Goal: Task Accomplishment & Management: Use online tool/utility

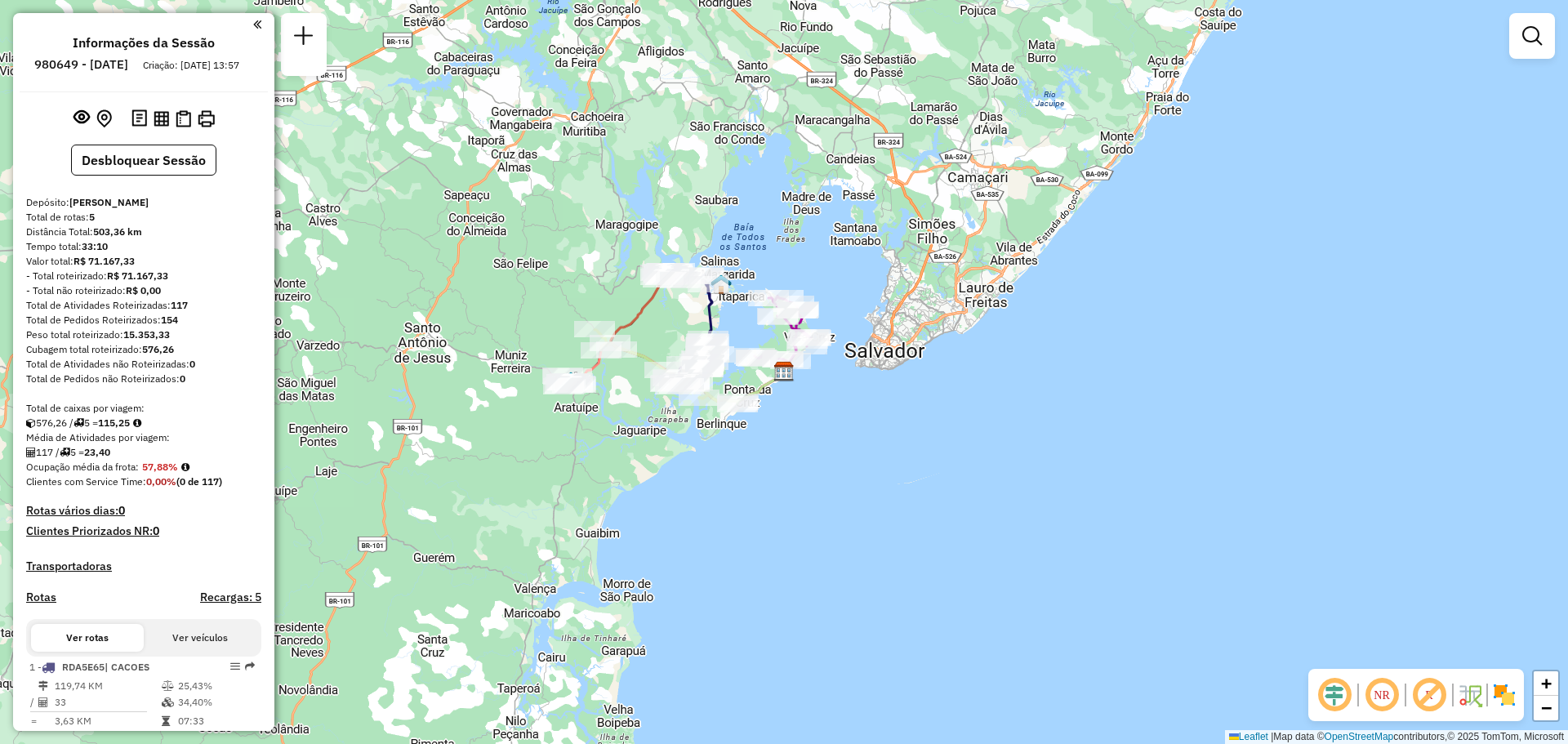
click at [696, 492] on div "Janela de atendimento Grade de atendimento Capacidade Transportadoras Veículos …" at bounding box center [784, 372] width 1568 height 744
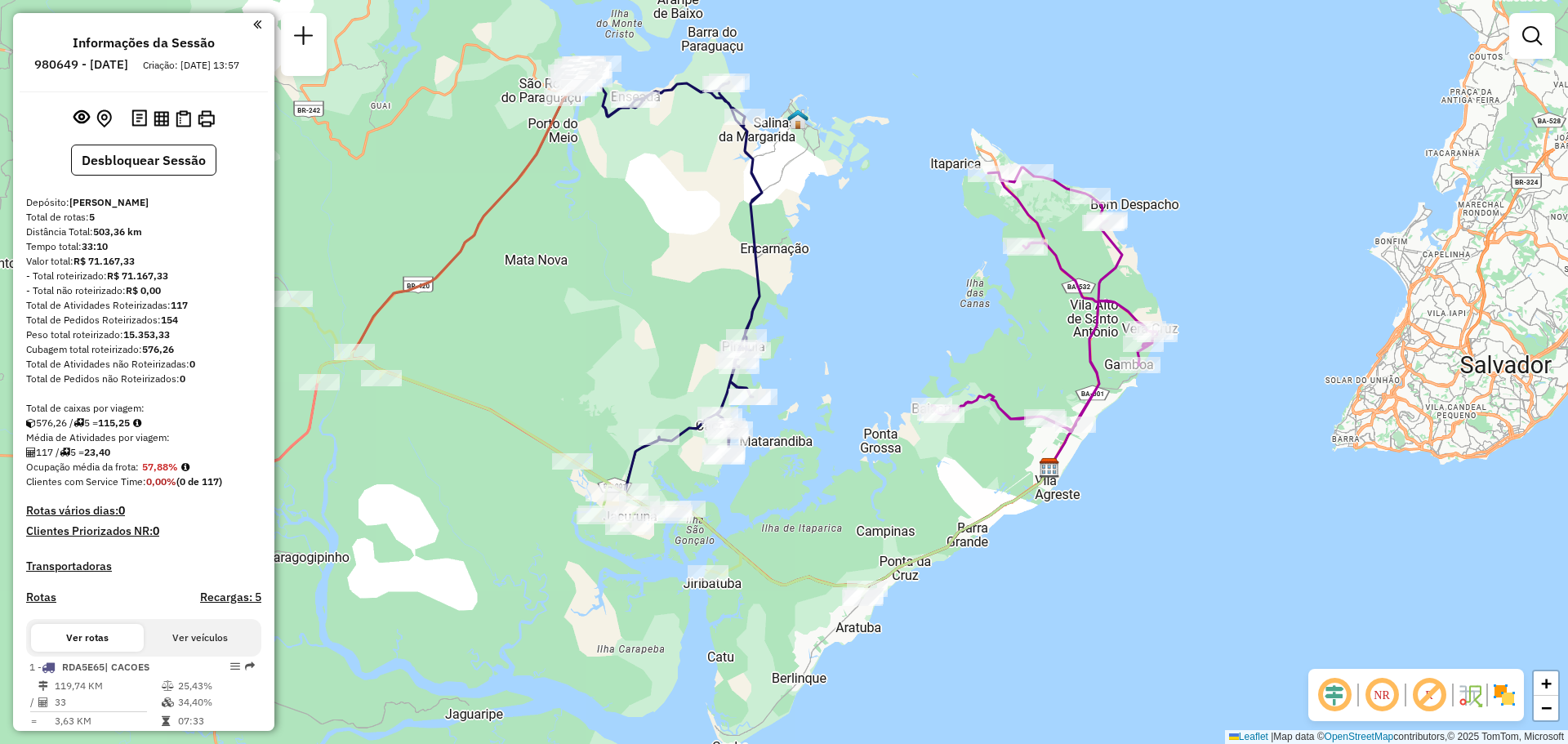
drag, startPoint x: 796, startPoint y: 102, endPoint x: 870, endPoint y: 243, distance: 159.2
click at [872, 241] on div "Janela de atendimento Grade de atendimento Capacidade Transportadoras Veículos …" at bounding box center [784, 372] width 1568 height 744
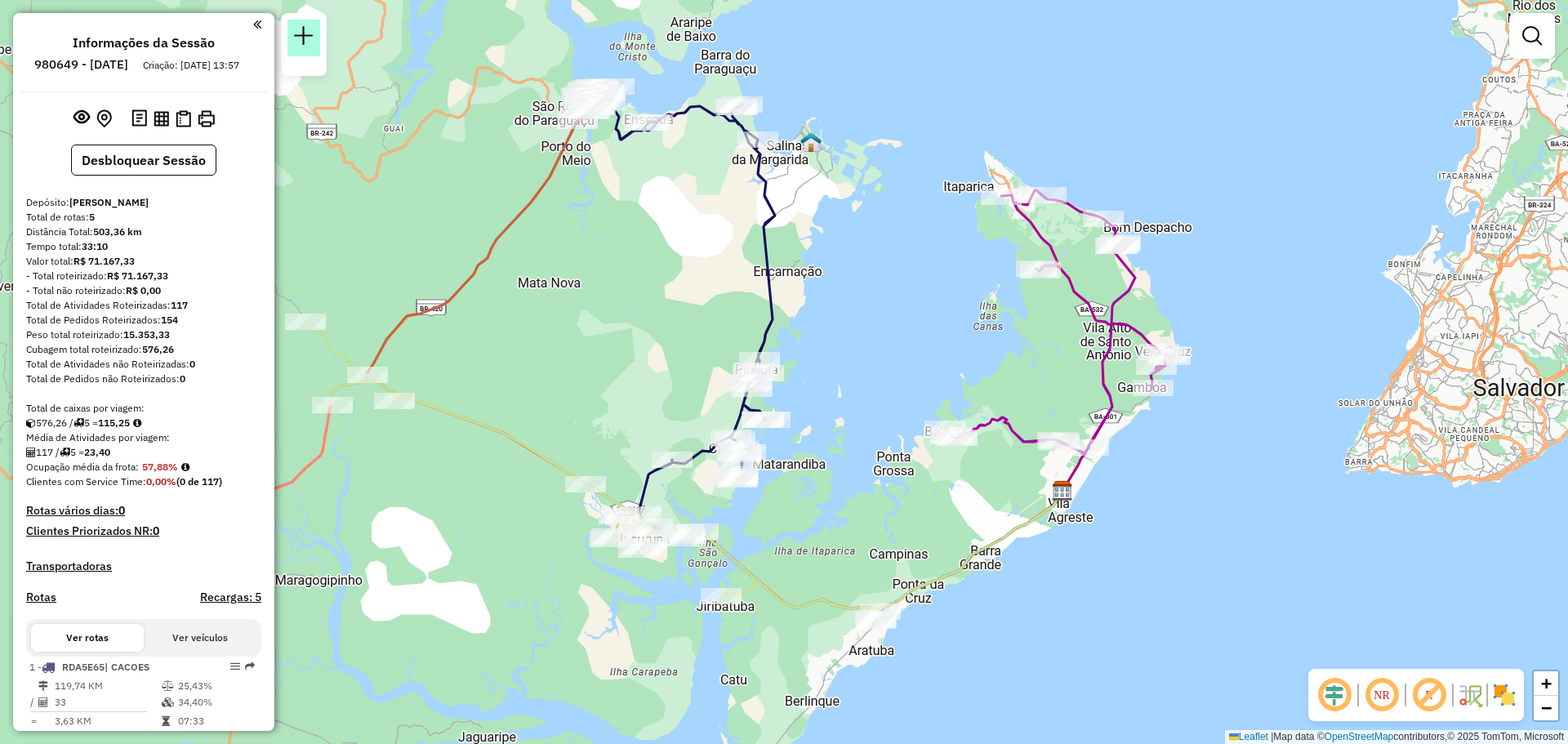
click at [299, 33] on em at bounding box center [303, 36] width 20 height 20
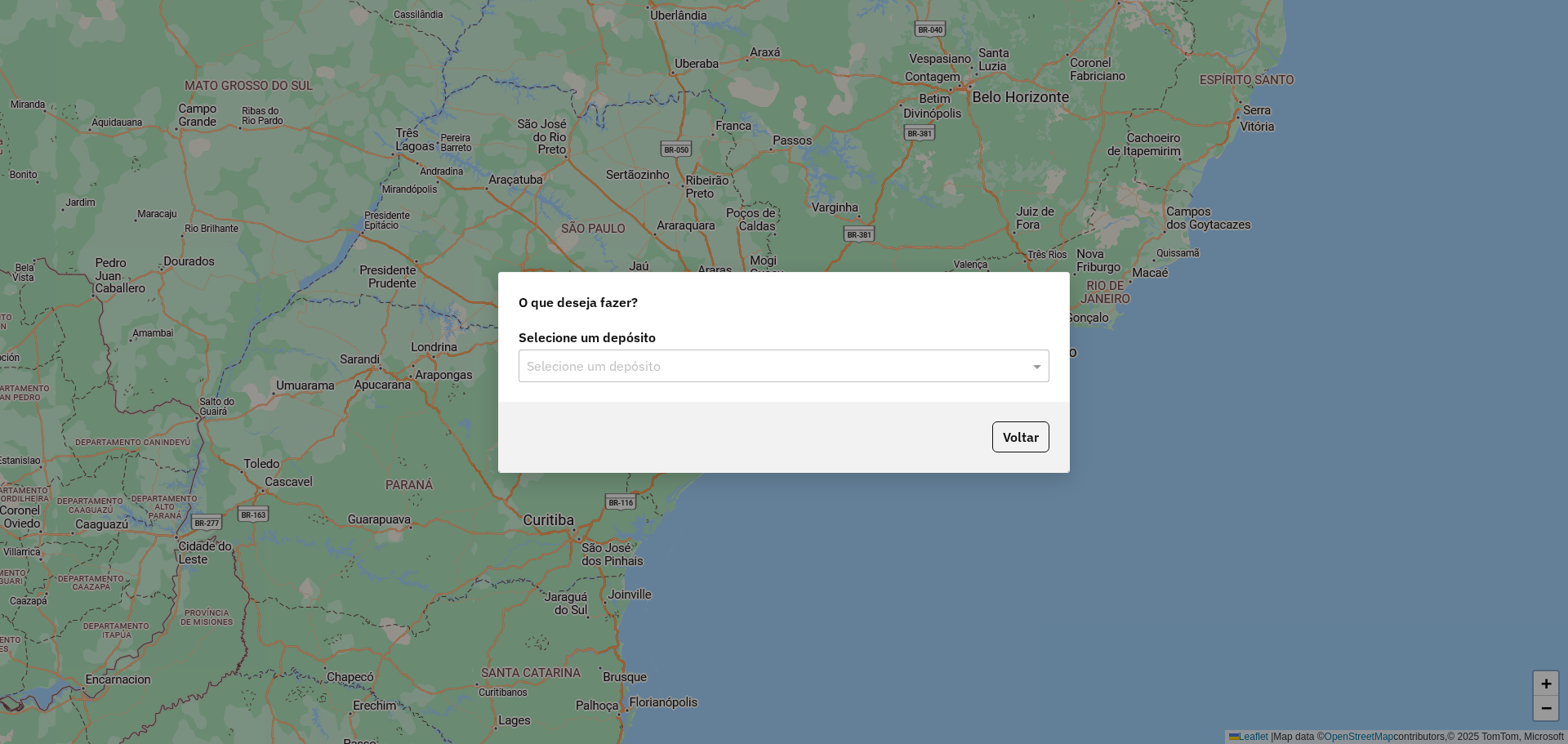
click at [632, 395] on div "Selecione um depósito Selecione um depósito" at bounding box center [784, 363] width 570 height 77
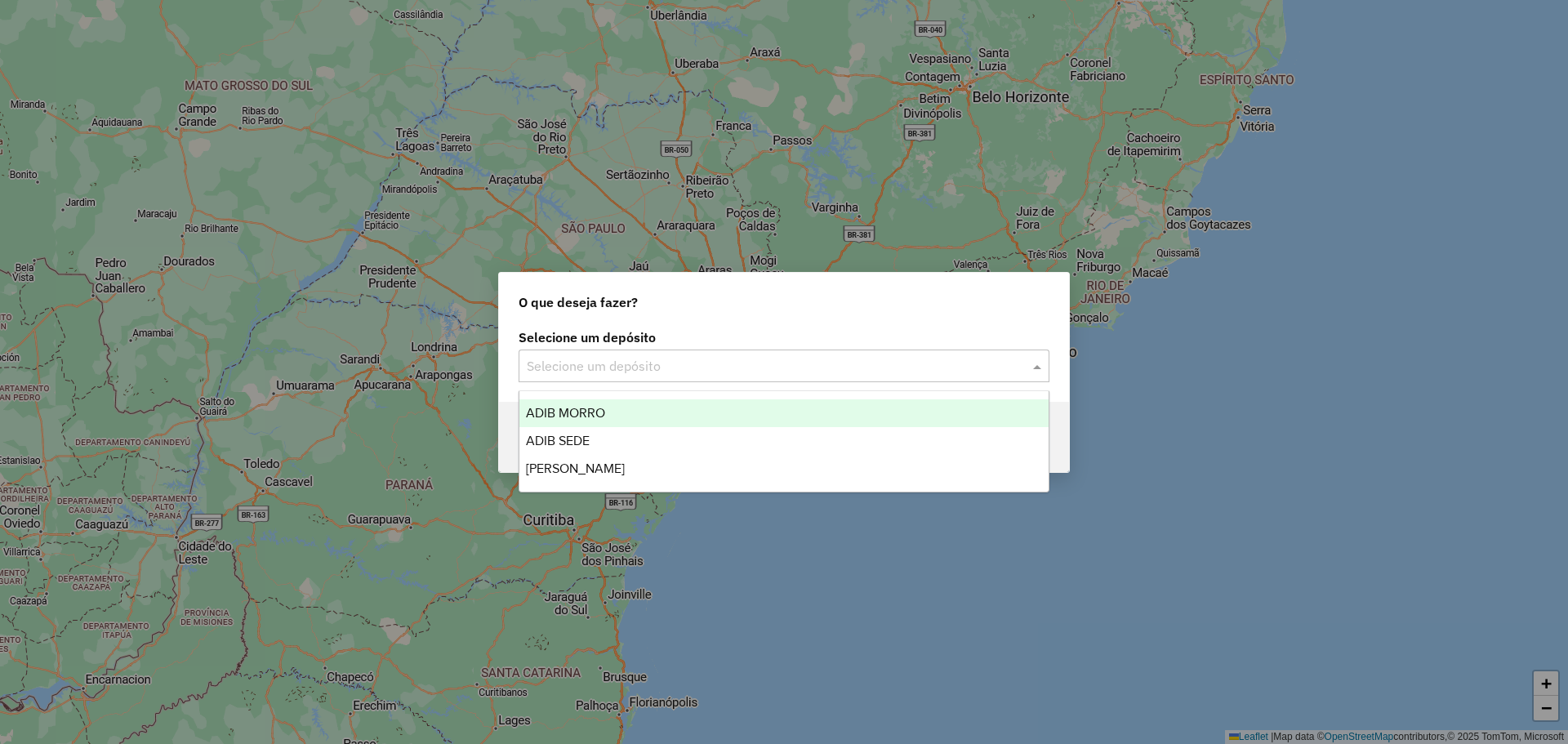
click at [613, 364] on input "text" at bounding box center [768, 366] width 482 height 20
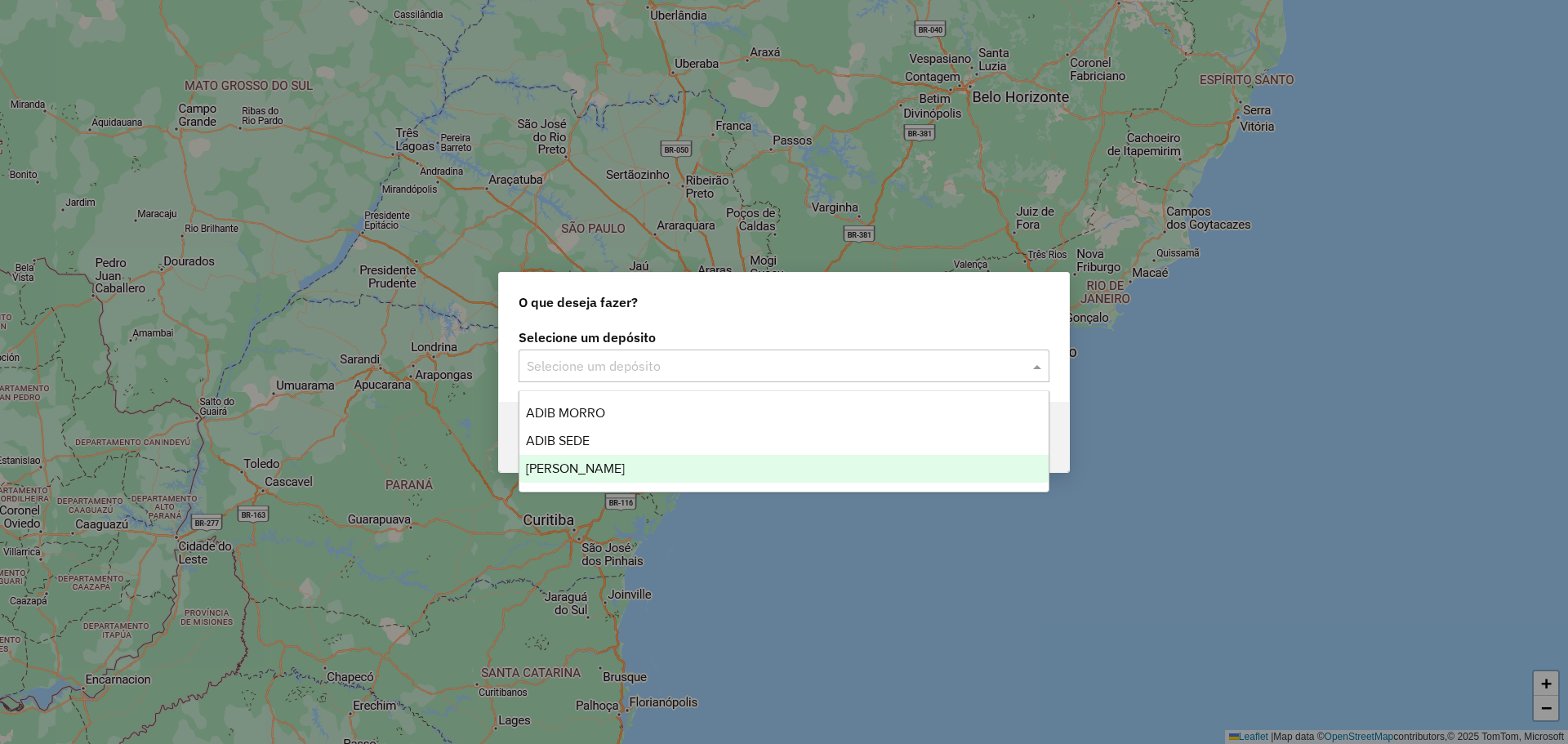
click at [612, 472] on span "[PERSON_NAME]" at bounding box center [575, 469] width 99 height 14
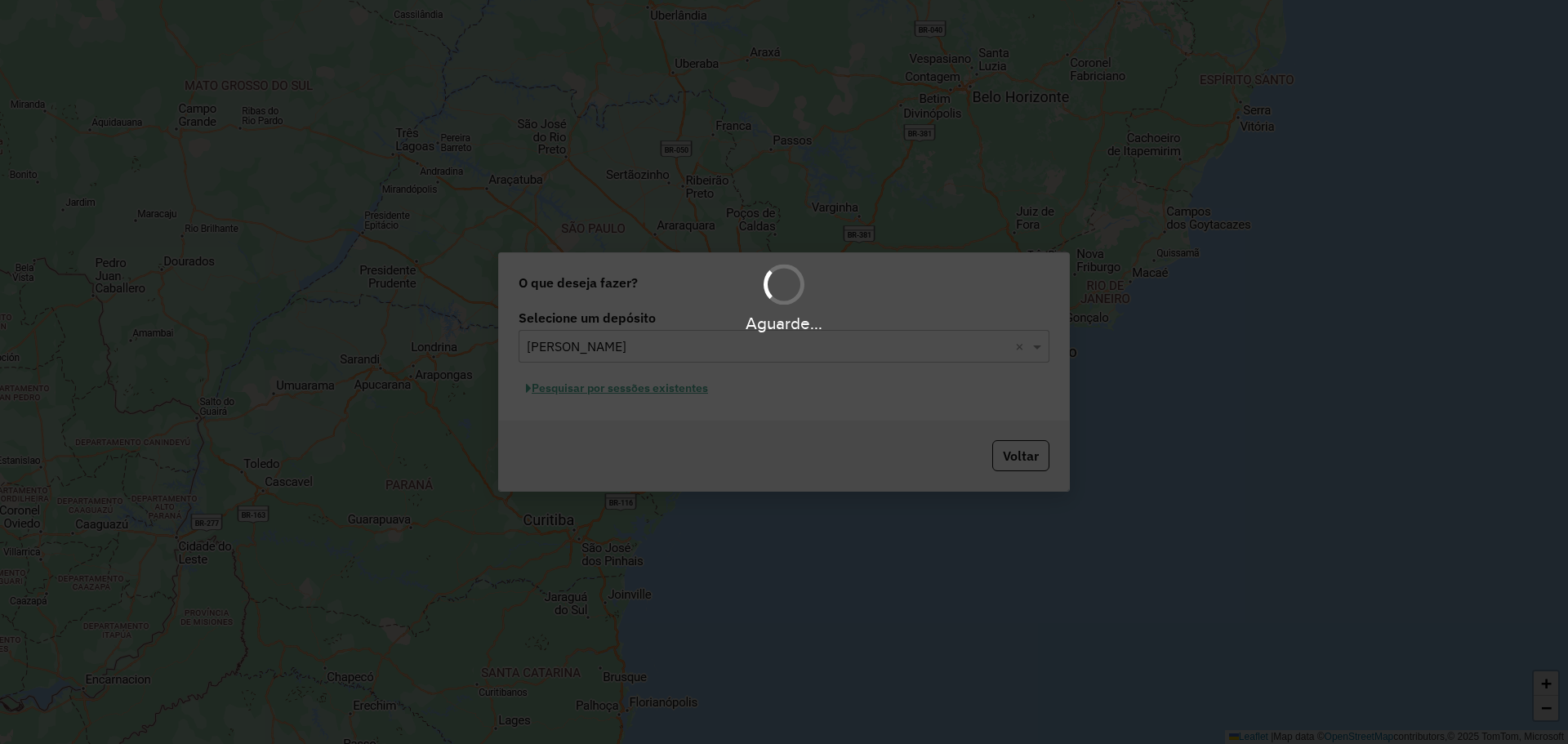
click at [670, 389] on div "Aguarde..." at bounding box center [784, 372] width 1568 height 744
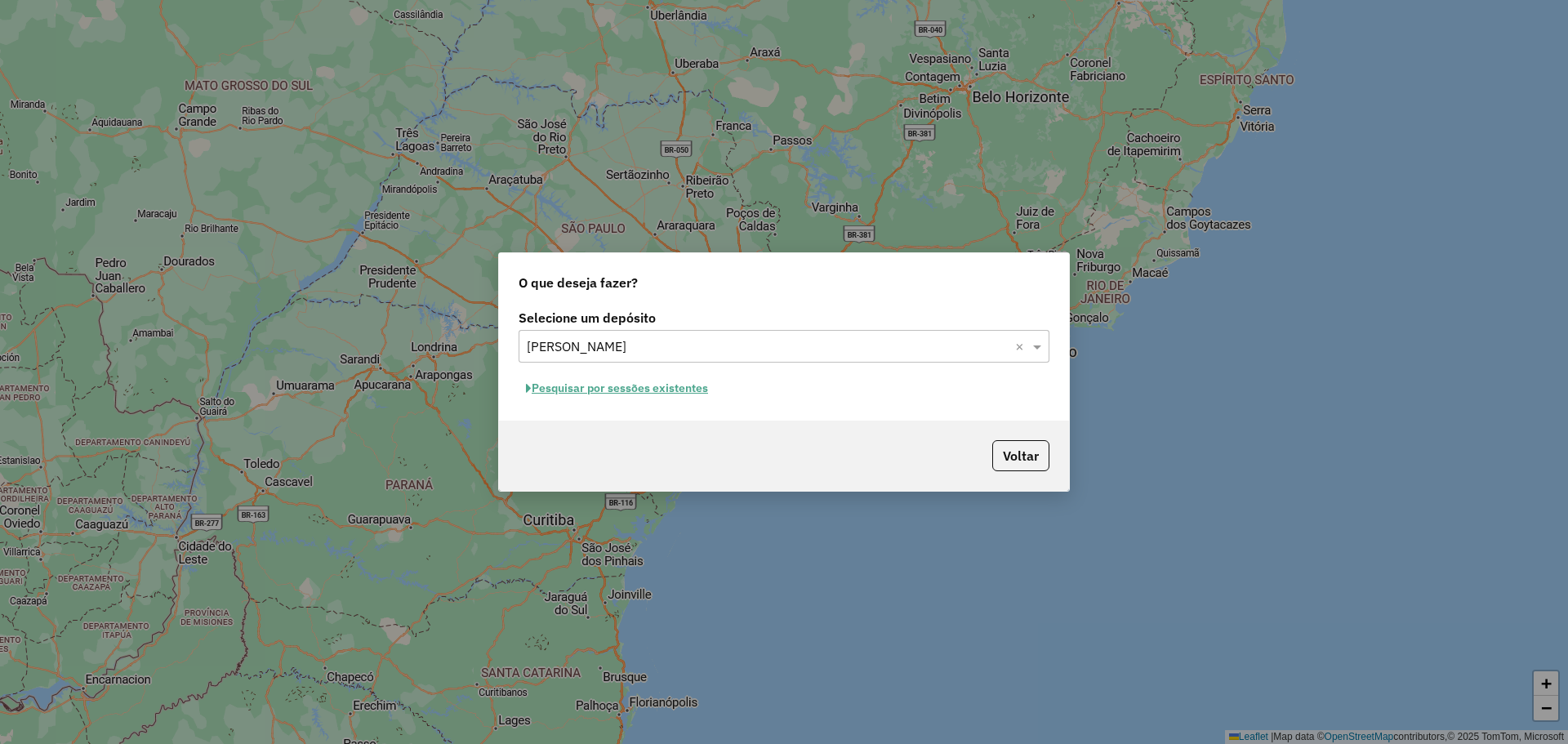
click at [642, 389] on button "Pesquisar por sessões existentes" at bounding box center [617, 388] width 197 height 25
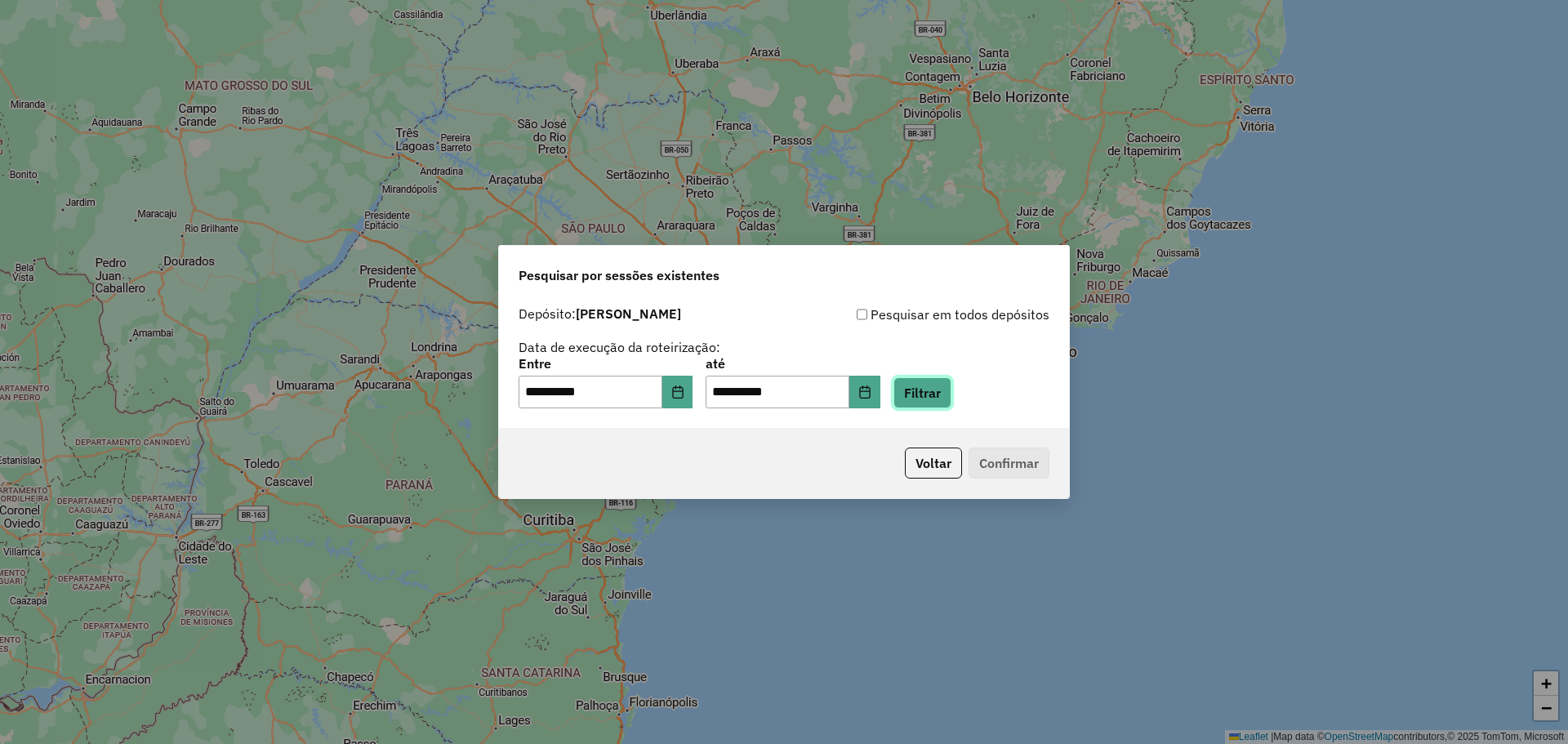
click at [940, 398] on button "Filtrar" at bounding box center [922, 393] width 58 height 31
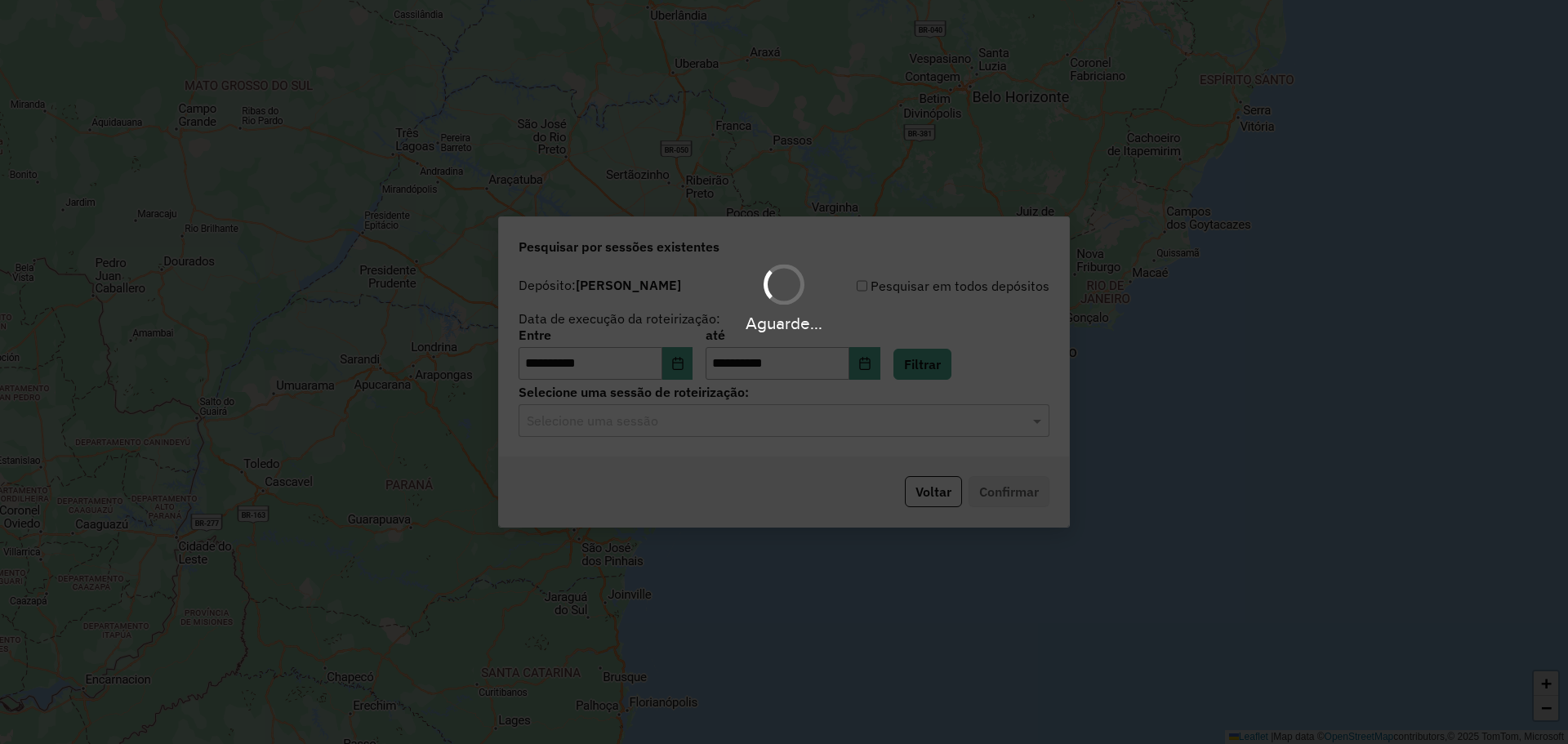
click at [672, 425] on div "Aguarde..." at bounding box center [784, 372] width 1568 height 744
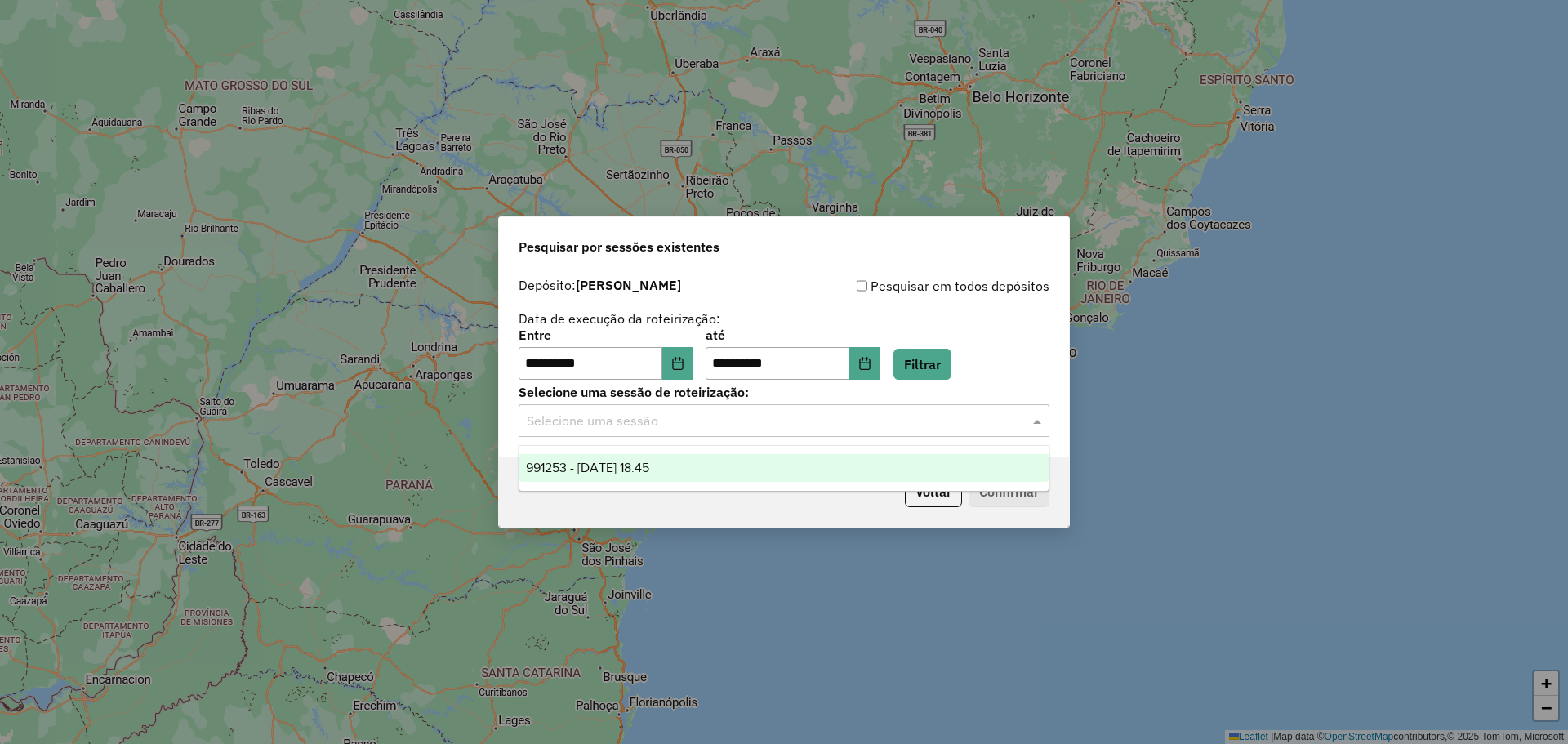
click at [671, 430] on input "text" at bounding box center [768, 421] width 482 height 20
click at [631, 469] on span "991253 - [DATE] 18:45" at bounding box center [587, 468] width 123 height 14
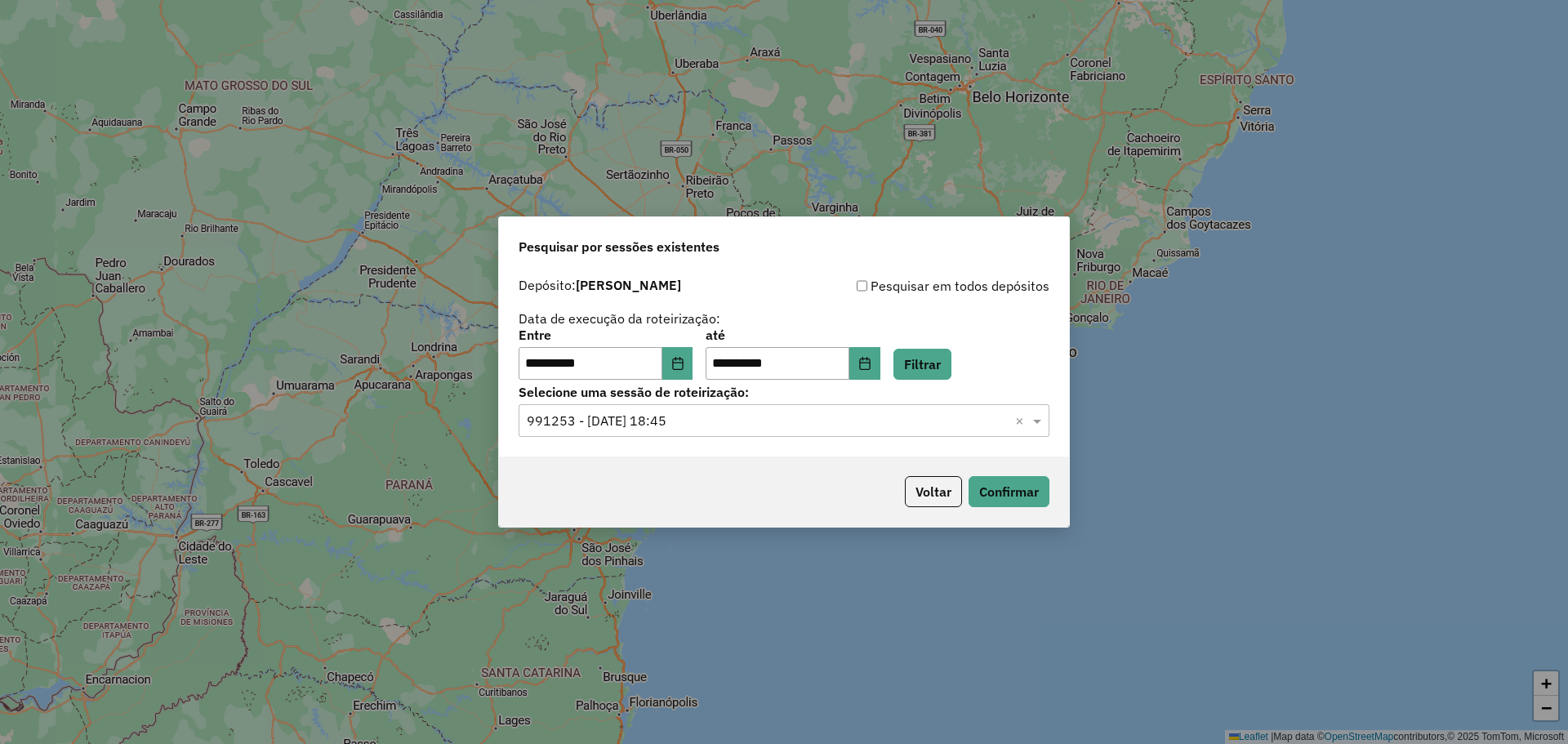
click at [1062, 495] on div "Voltar Confirmar" at bounding box center [784, 491] width 570 height 70
click at [1041, 492] on button "Confirmar" at bounding box center [1008, 492] width 81 height 31
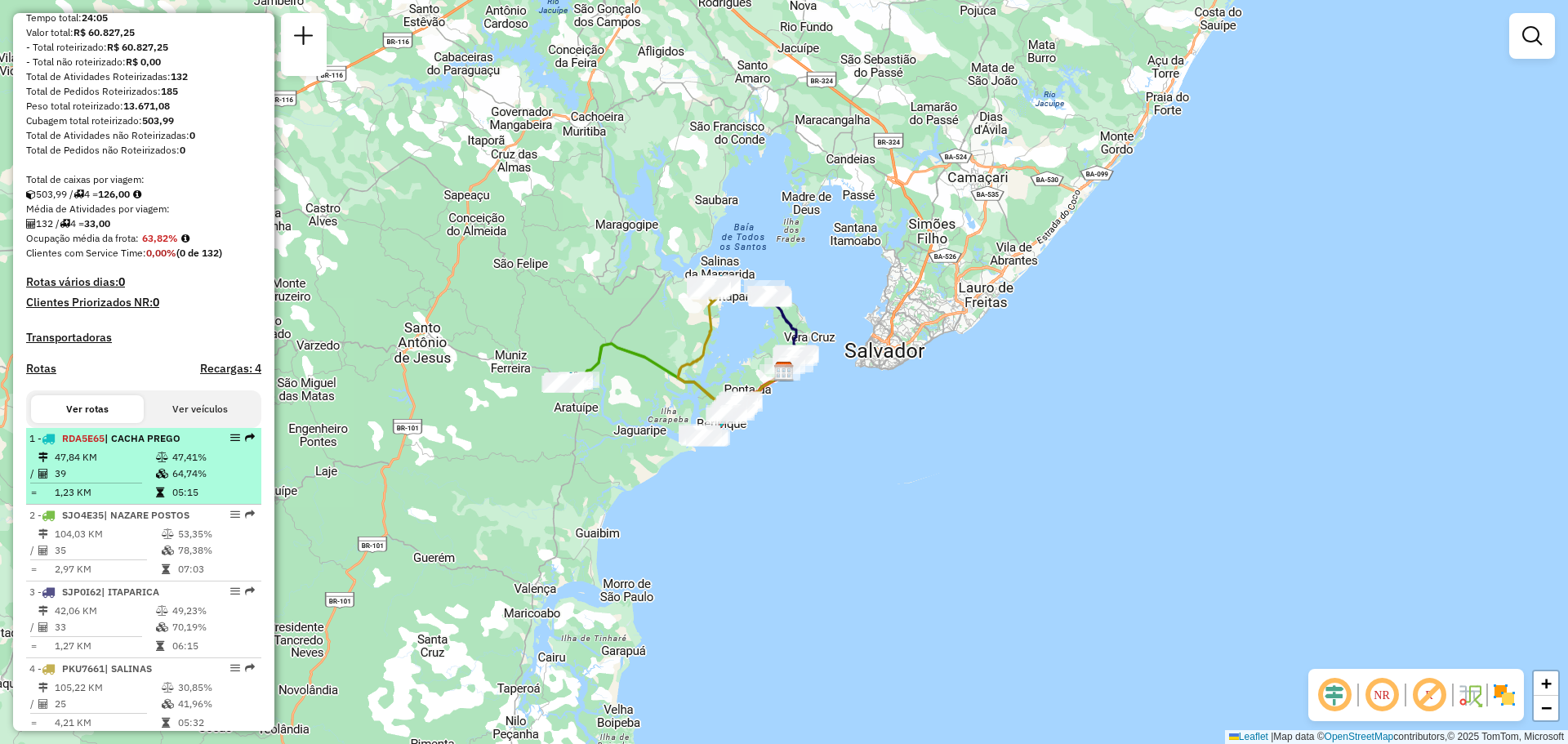
scroll to position [275, 0]
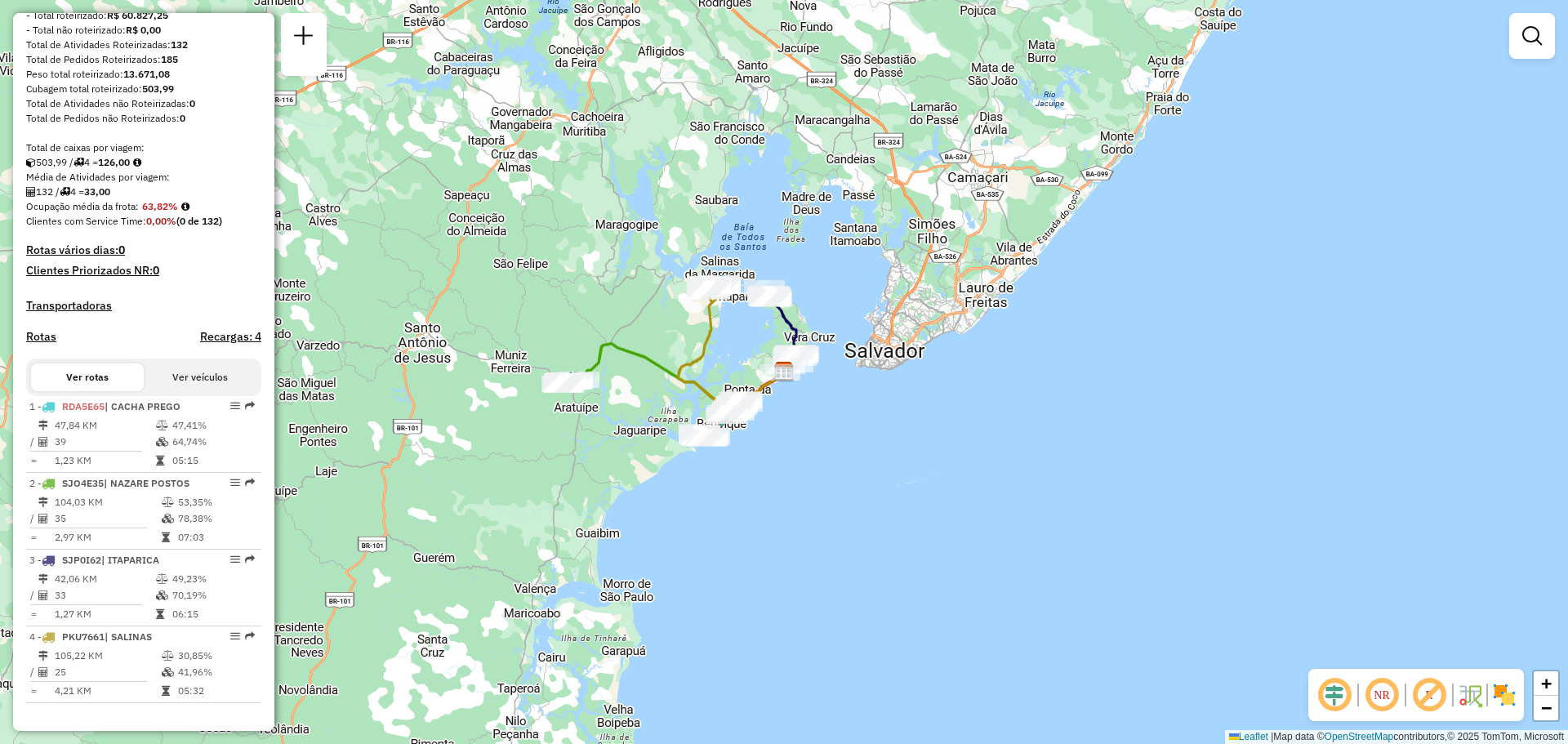
click at [490, 399] on div "Janela de atendimento Grade de atendimento Capacidade Transportadoras Veículos …" at bounding box center [784, 372] width 1568 height 744
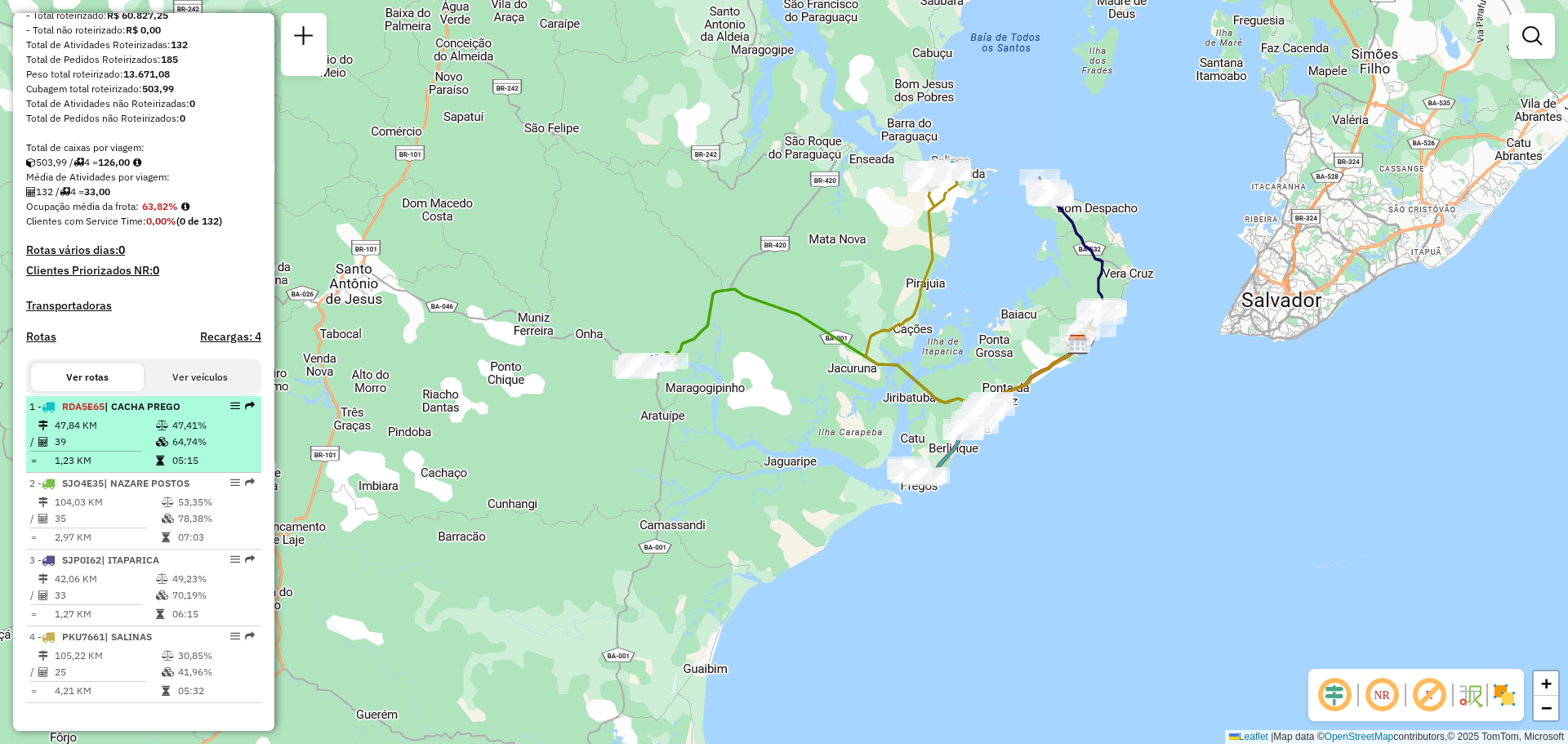
click at [174, 423] on td "47,41%" at bounding box center [212, 425] width 82 height 16
select select "**********"
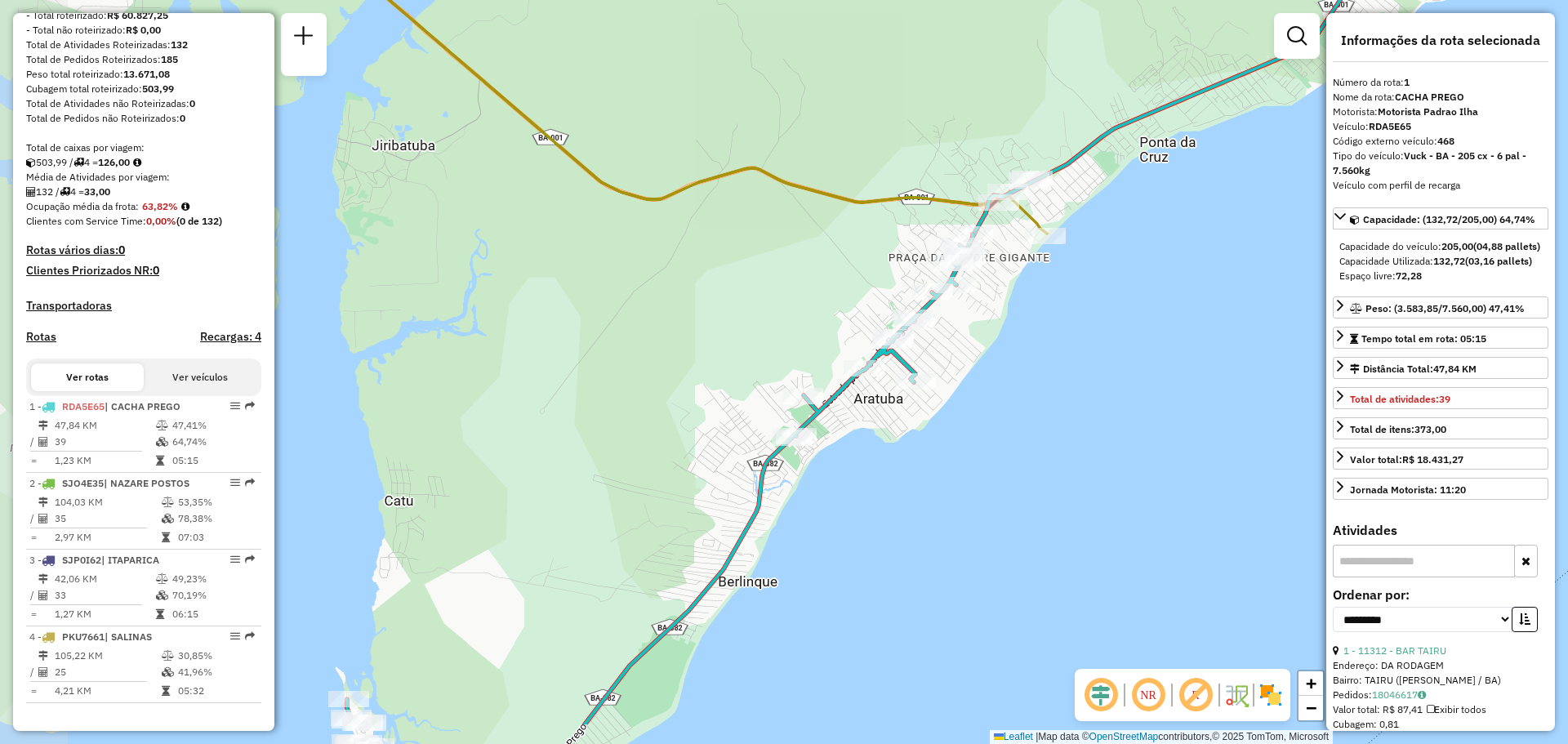
drag, startPoint x: 690, startPoint y: 381, endPoint x: 842, endPoint y: 288, distance: 178.2
click at [842, 288] on div "Janela de atendimento Grade de atendimento Capacidade Transportadoras Veículos …" at bounding box center [784, 372] width 1568 height 744
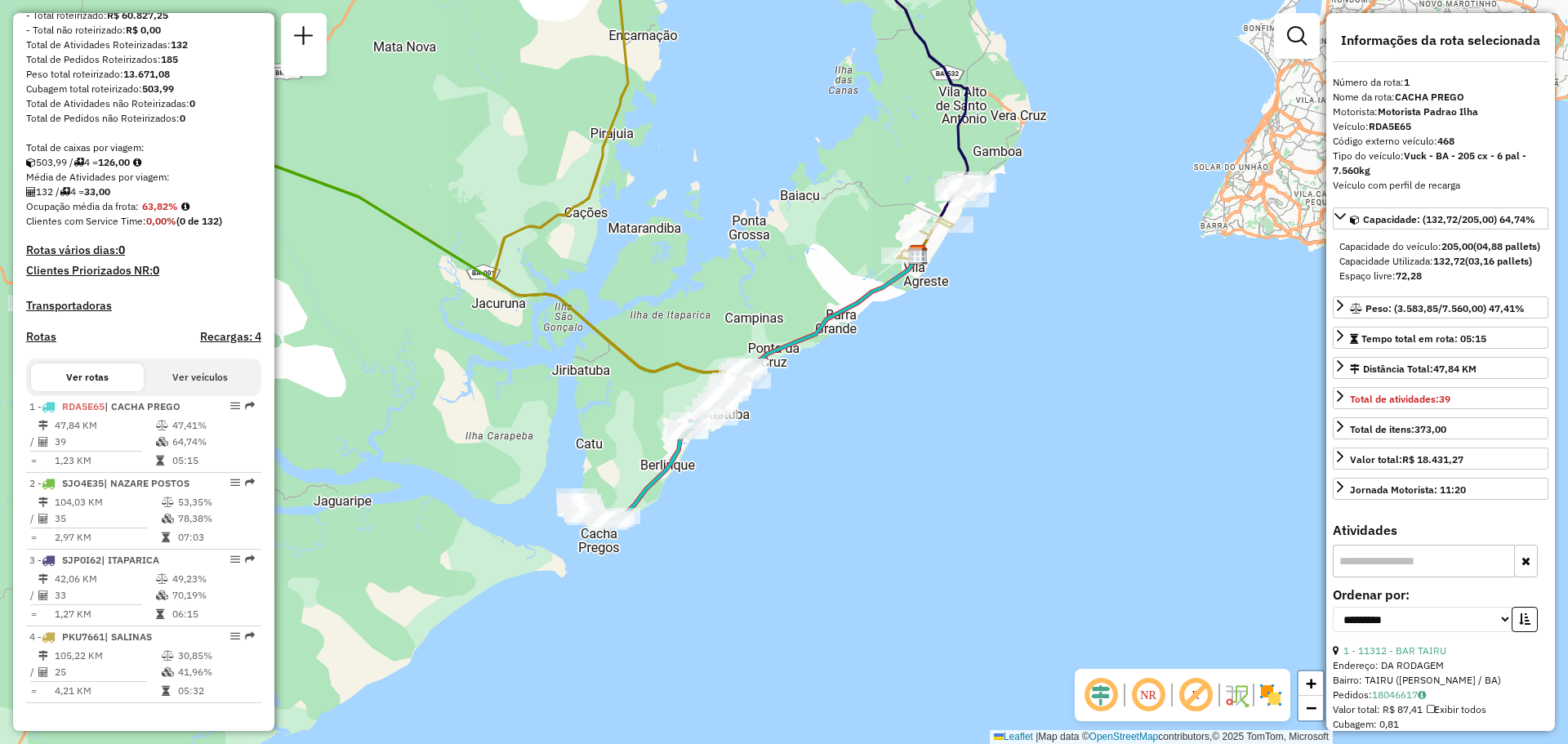
drag, startPoint x: 834, startPoint y: 323, endPoint x: 949, endPoint y: 514, distance: 222.9
click at [918, 387] on icon at bounding box center [824, 320] width 189 height 133
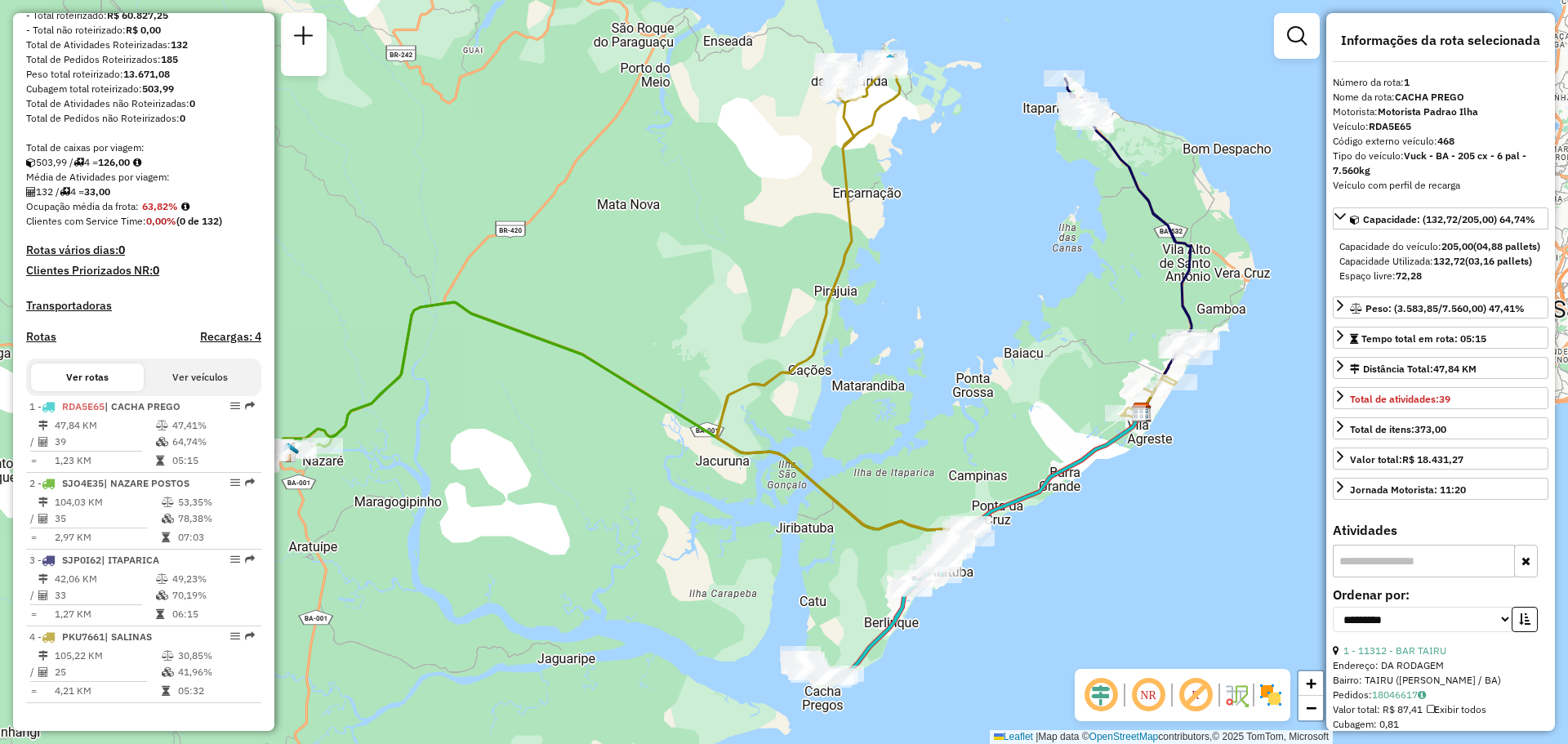
drag, startPoint x: 896, startPoint y: 426, endPoint x: 948, endPoint y: 308, distance: 128.9
click at [948, 308] on div "Janela de atendimento Grade de atendimento Capacidade Transportadoras Veículos …" at bounding box center [784, 372] width 1568 height 744
